Goal: Task Accomplishment & Management: Manage account settings

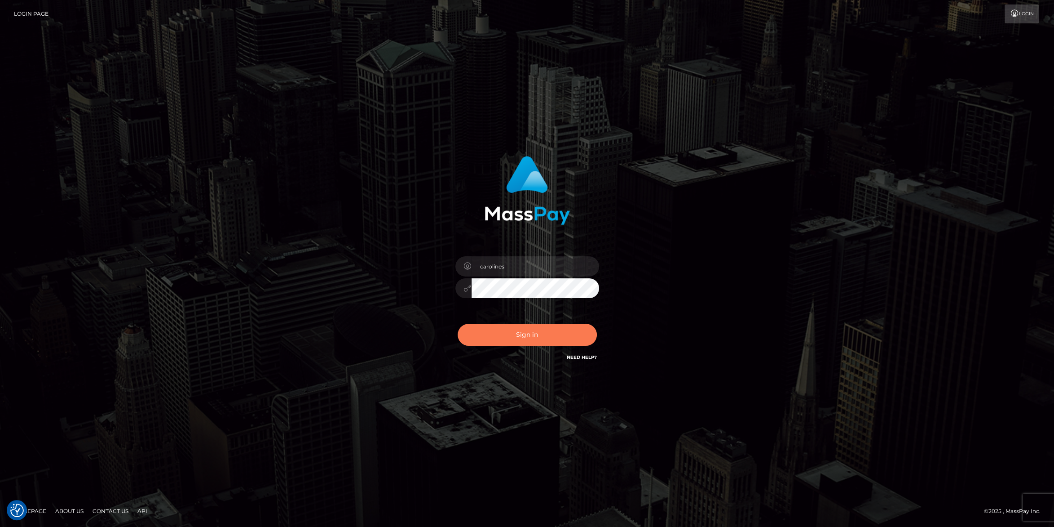
click at [531, 330] on button "Sign in" at bounding box center [527, 334] width 139 height 22
click at [541, 333] on button "Sign in" at bounding box center [527, 334] width 139 height 22
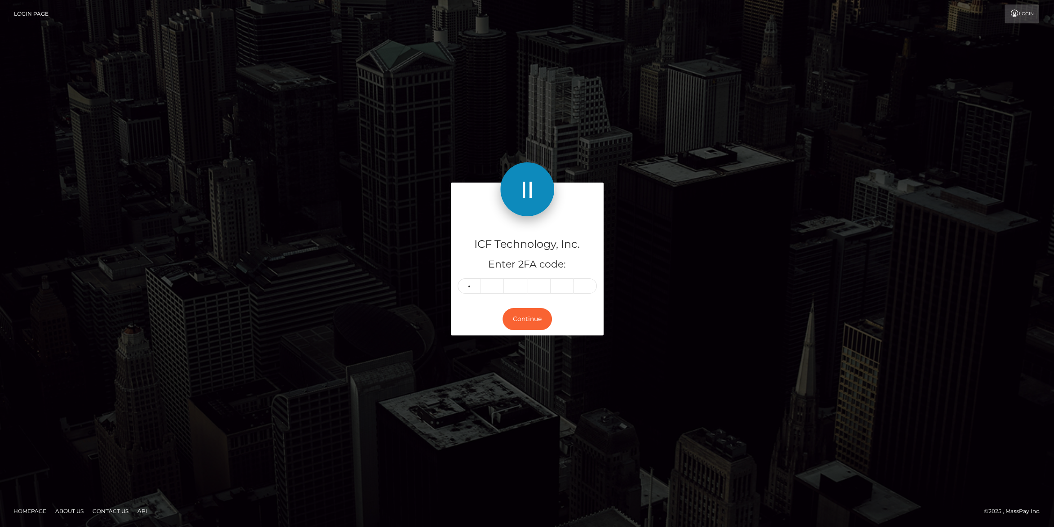
type input "9"
type input "4"
type input "3"
type input "6"
type input "2"
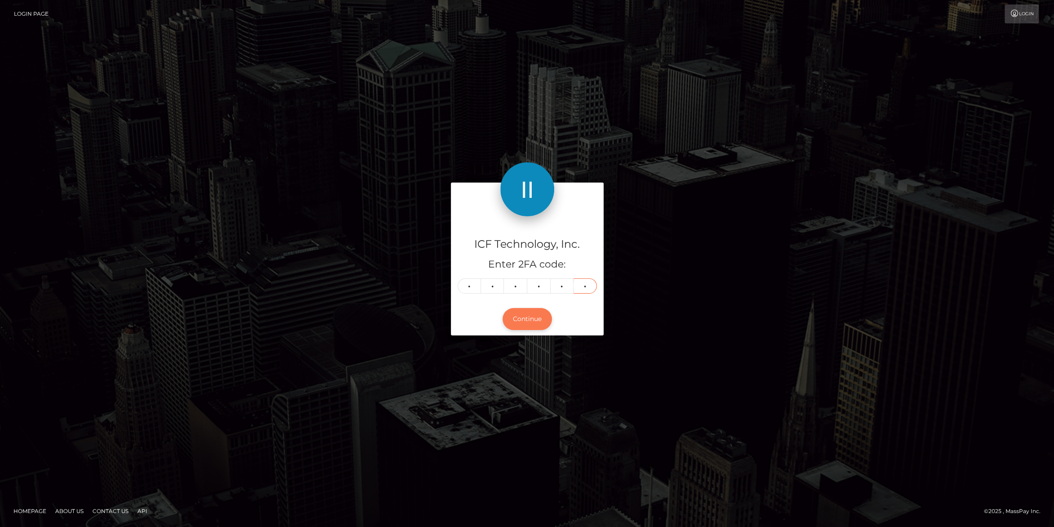
type input "4"
click at [536, 329] on button "Continue" at bounding box center [527, 319] width 49 height 22
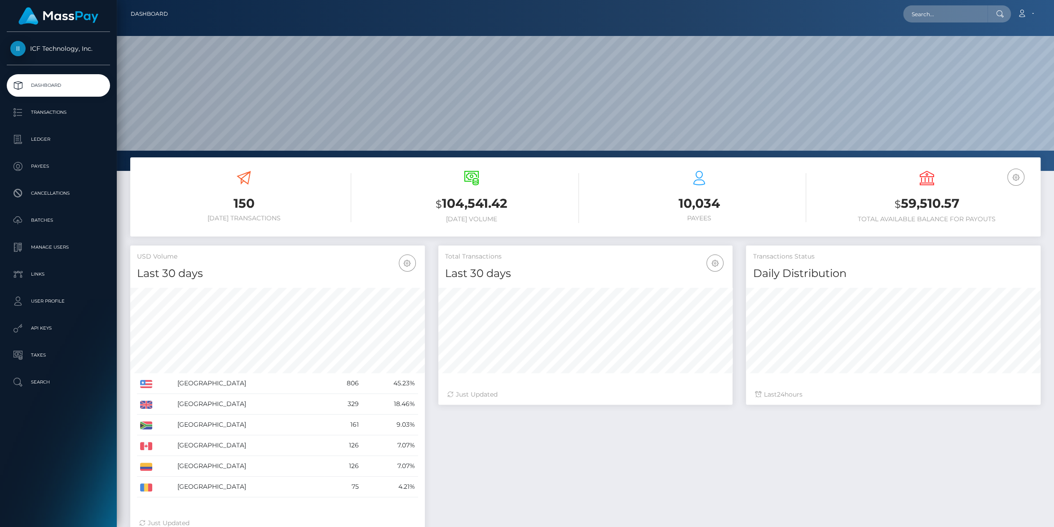
scroll to position [159, 294]
click at [37, 166] on p "Payees" at bounding box center [58, 165] width 96 height 13
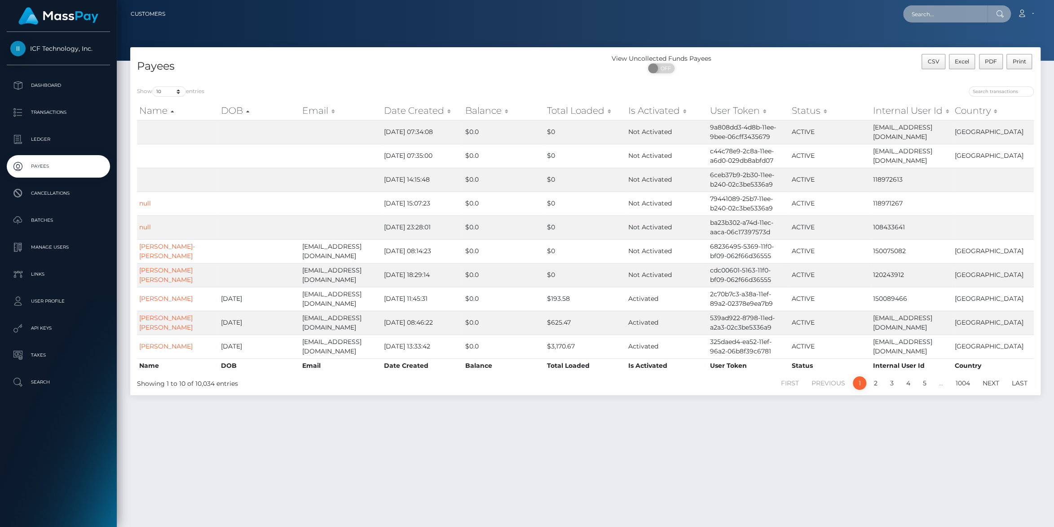
click at [937, 15] on input "text" at bounding box center [945, 13] width 84 height 17
paste input "[EMAIL_ADDRESS][DOMAIN_NAME]"
type input "[EMAIL_ADDRESS][DOMAIN_NAME]"
click at [910, 44] on link "Mamohanoe Clementina Motaung" at bounding box center [939, 46] width 72 height 17
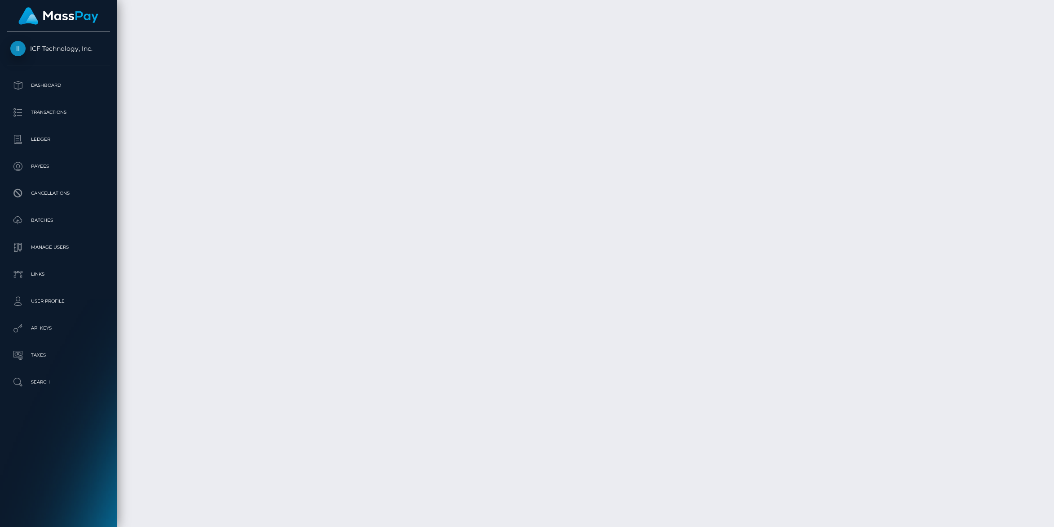
scroll to position [1992, 0]
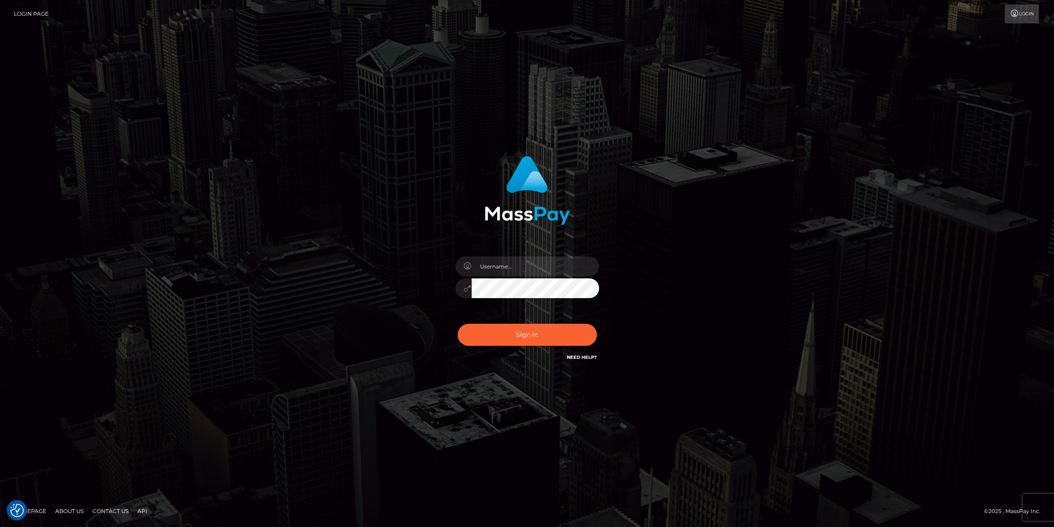
type input "carolines"
click at [531, 335] on button "Sign in" at bounding box center [527, 334] width 139 height 22
click at [525, 330] on button "Sign in" at bounding box center [527, 334] width 139 height 22
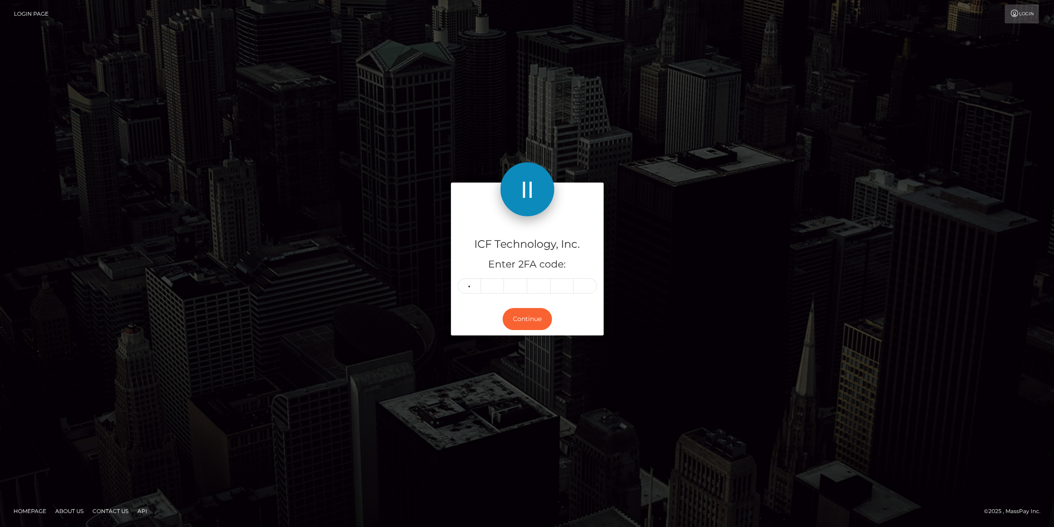
type input "8"
type input "6"
type input "3"
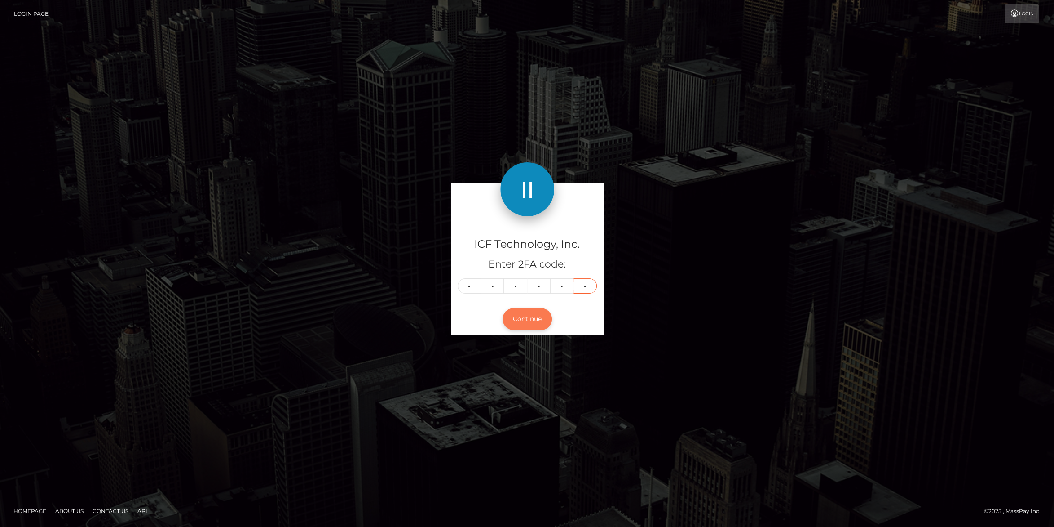
type input "7"
click at [526, 315] on button "Continue" at bounding box center [527, 319] width 49 height 22
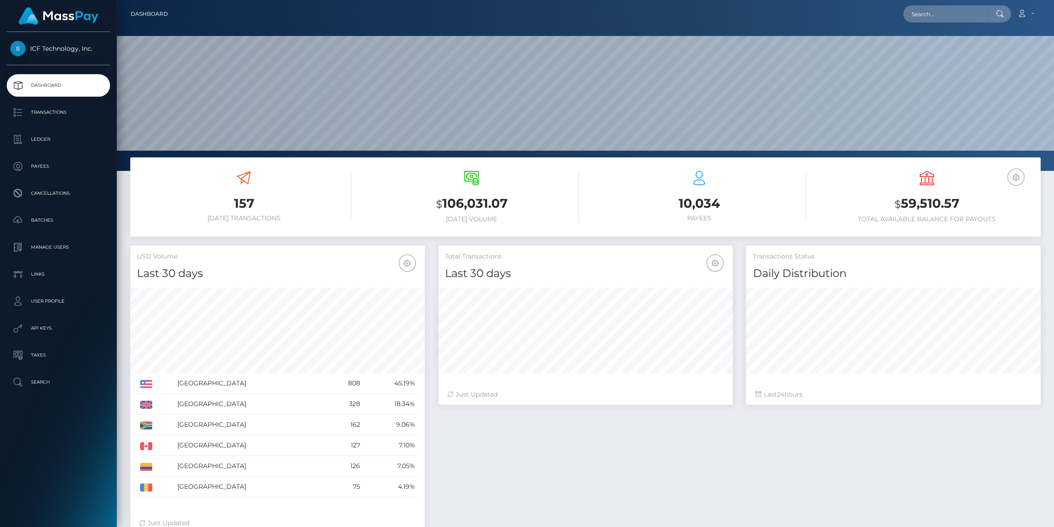
scroll to position [159, 294]
click at [42, 166] on p "Payees" at bounding box center [58, 165] width 96 height 13
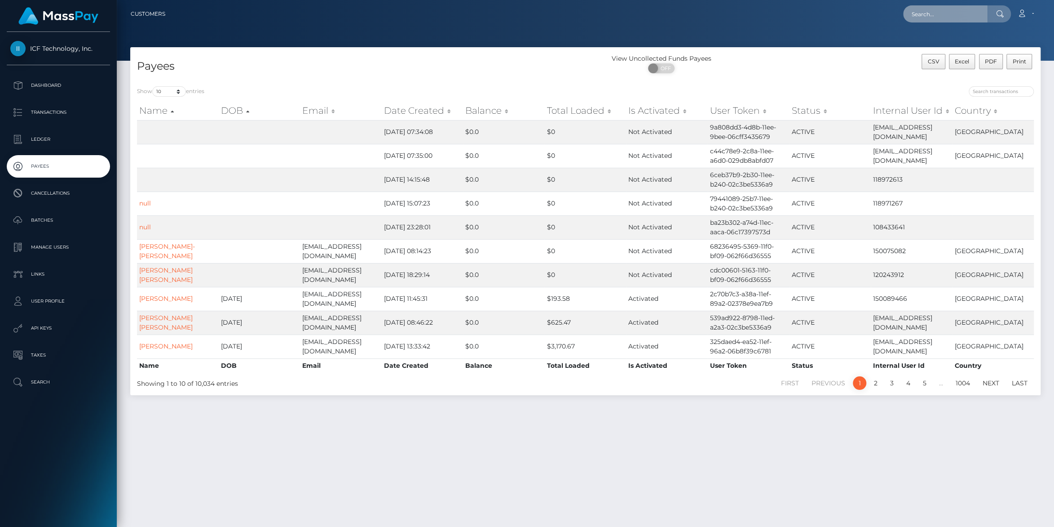
drag, startPoint x: 913, startPoint y: 6, endPoint x: 909, endPoint y: 14, distance: 9.0
click at [913, 7] on input "text" at bounding box center [945, 13] width 84 height 17
click at [909, 14] on input "text" at bounding box center [945, 13] width 84 height 17
paste input "sophietatex1@gmail.com"
type input "sophietatex1@gmail.com"
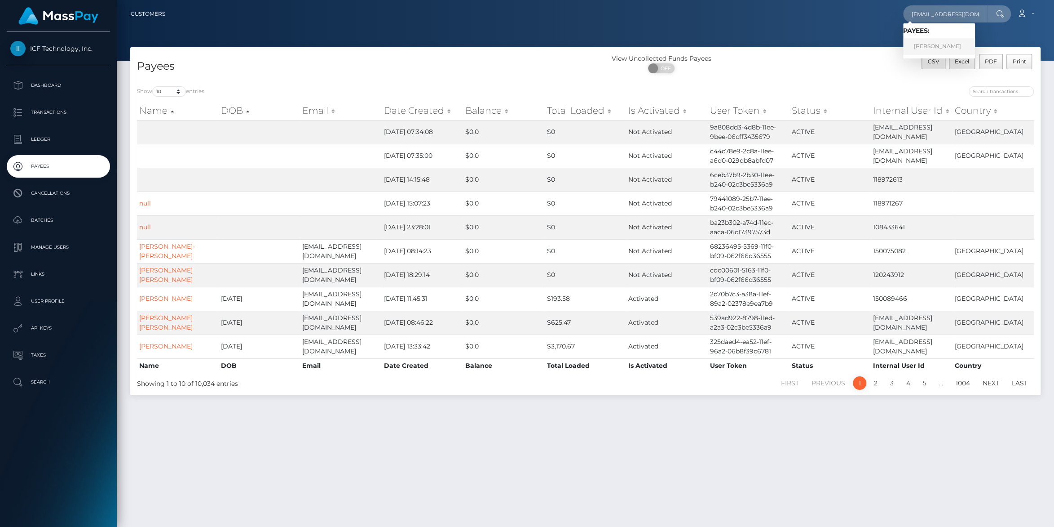
click at [915, 45] on link "Sophie Bridgette Tate" at bounding box center [939, 46] width 72 height 17
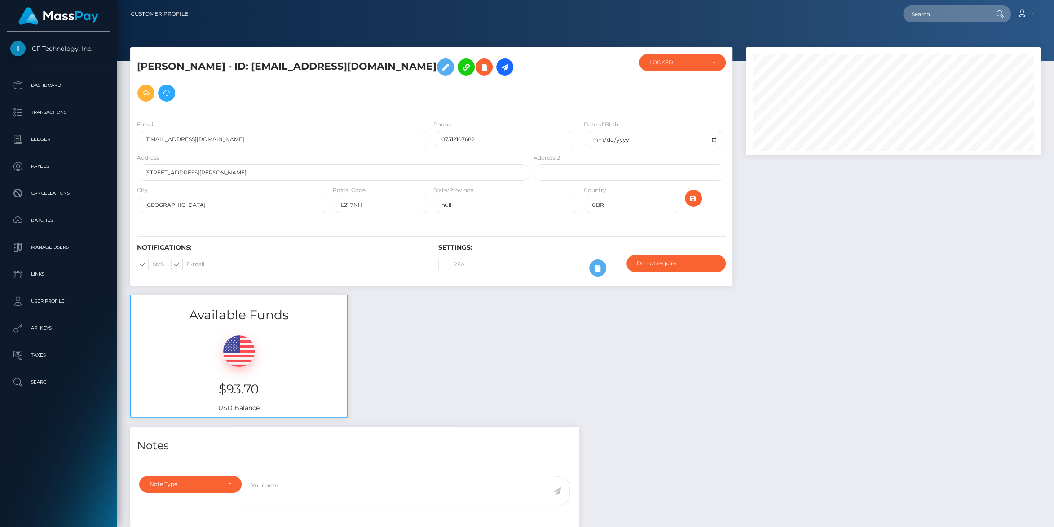
scroll to position [108, 294]
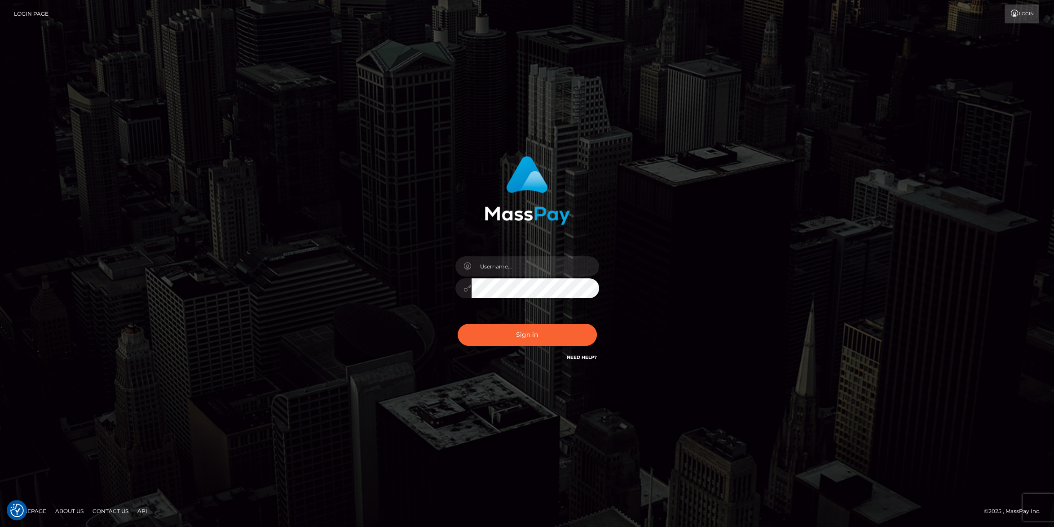
type input "carolines"
click at [510, 332] on button "Sign in" at bounding box center [527, 334] width 139 height 22
click at [539, 335] on button "Sign in" at bounding box center [527, 334] width 139 height 22
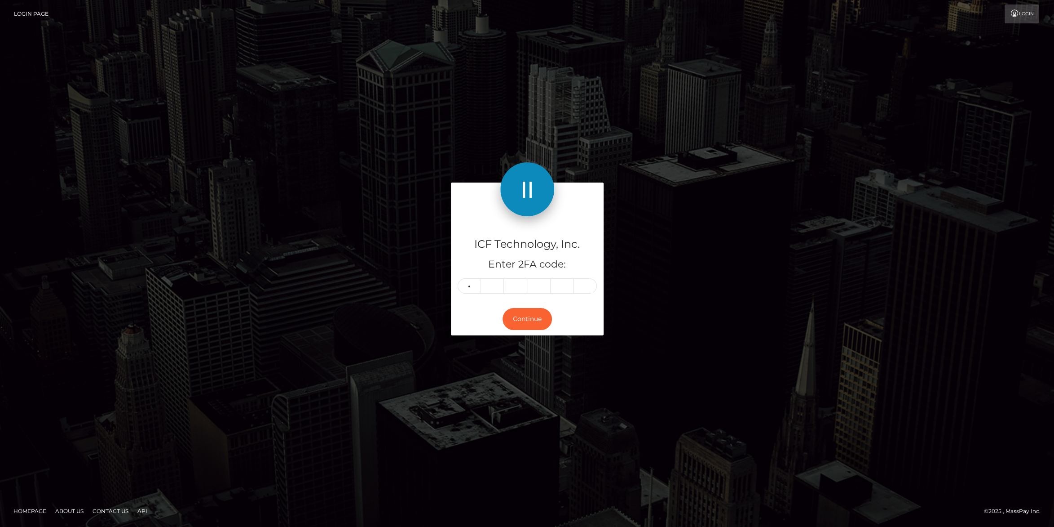
type input "7"
type input "0"
type input "8"
type input "5"
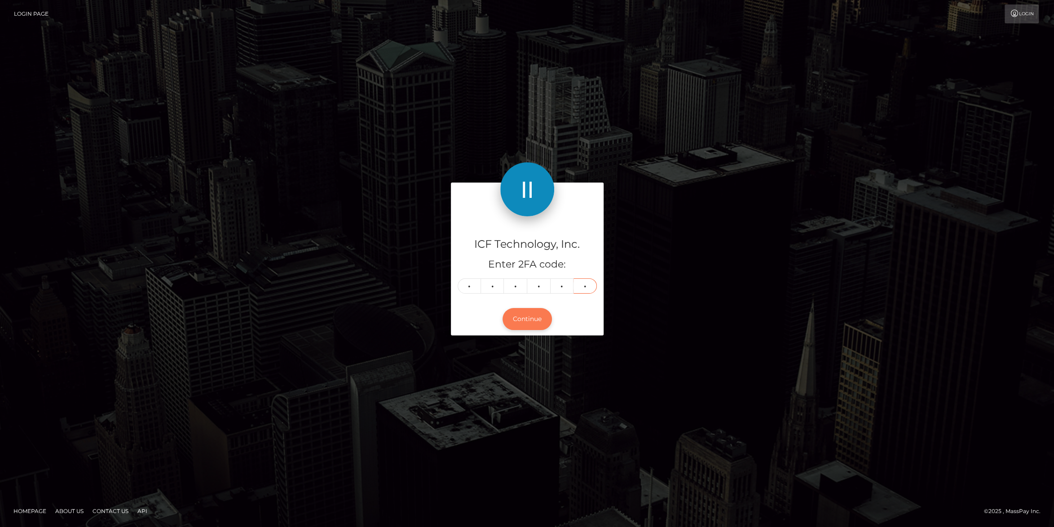
type input "5"
click at [517, 319] on button "Continue" at bounding box center [527, 319] width 49 height 22
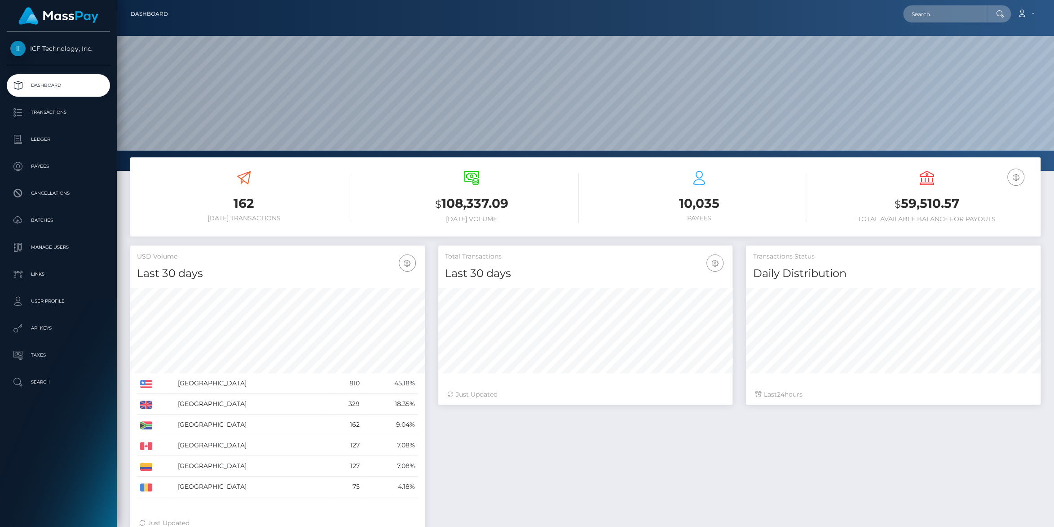
scroll to position [159, 294]
click at [36, 168] on p "Payees" at bounding box center [58, 165] width 96 height 13
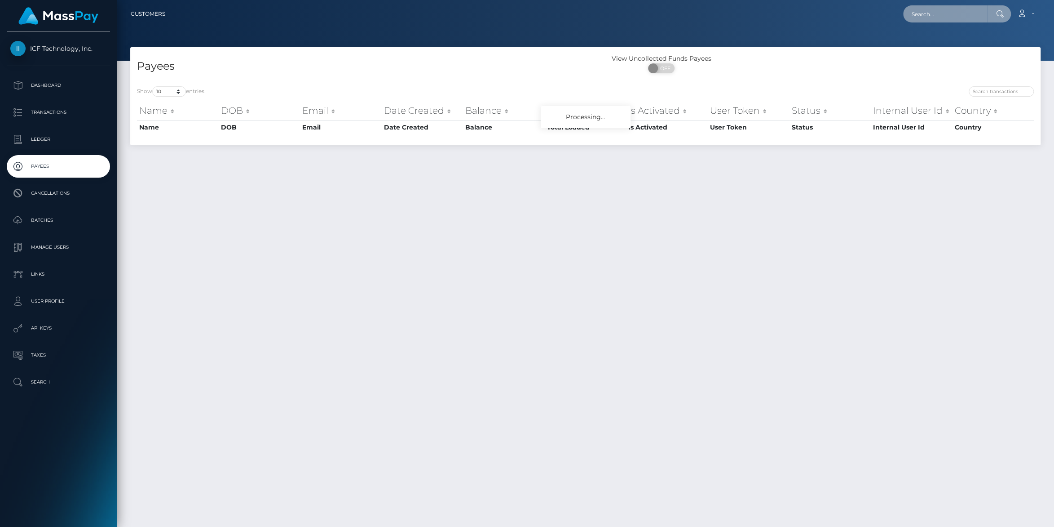
click at [912, 13] on input "text" at bounding box center [945, 13] width 84 height 17
paste input "[EMAIL_ADDRESS][DOMAIN_NAME]"
type input "[EMAIL_ADDRESS][DOMAIN_NAME]"
click at [930, 45] on link "[PERSON_NAME]" at bounding box center [939, 46] width 72 height 17
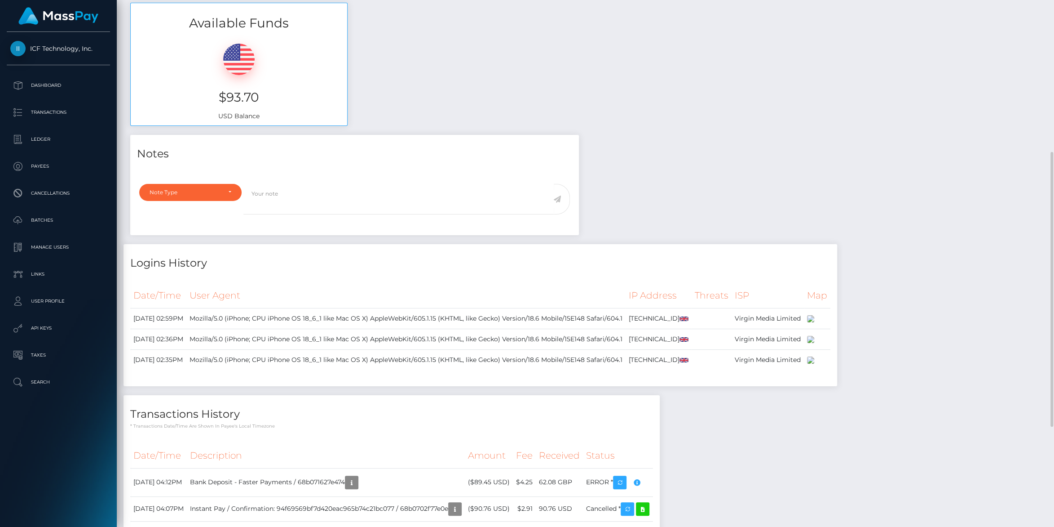
scroll to position [484, 0]
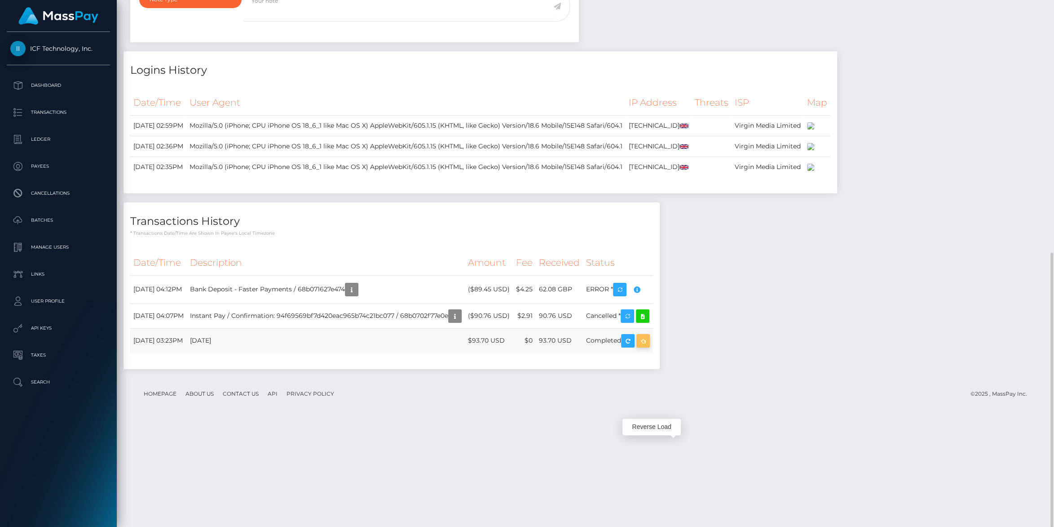
click at [649, 346] on icon "button" at bounding box center [643, 340] width 11 height 11
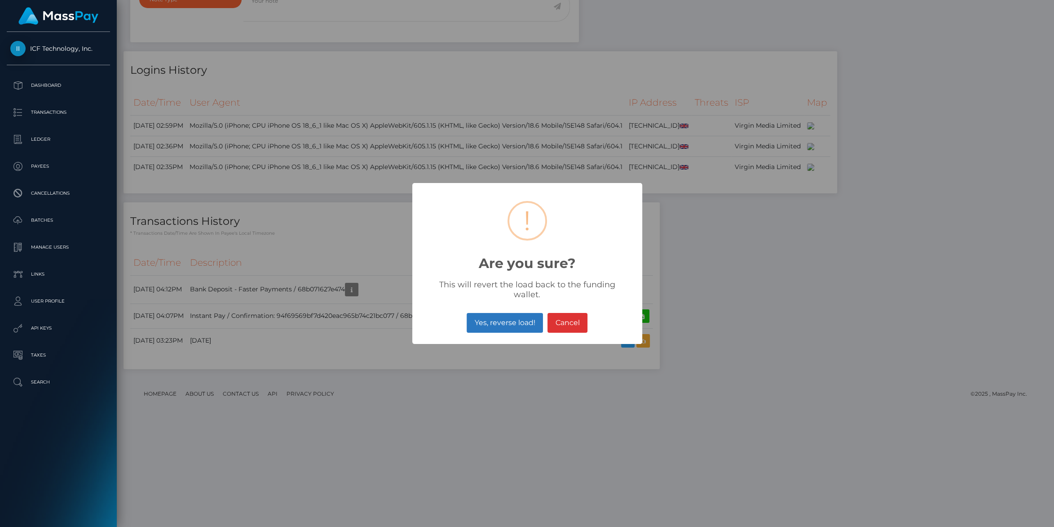
click at [511, 323] on button "Yes, reverse load!" at bounding box center [505, 323] width 76 height 20
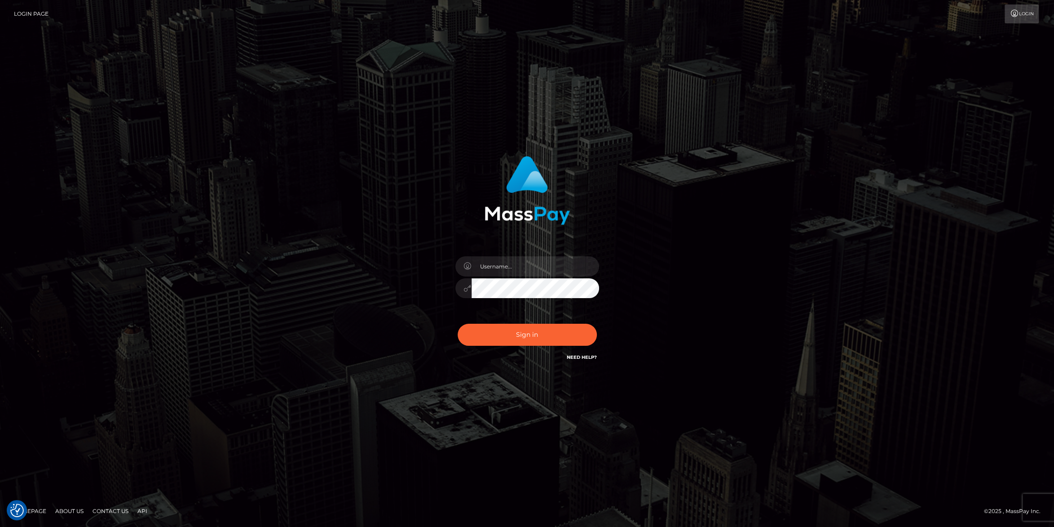
type input "carolines"
